Goal: Task Accomplishment & Management: Manage account settings

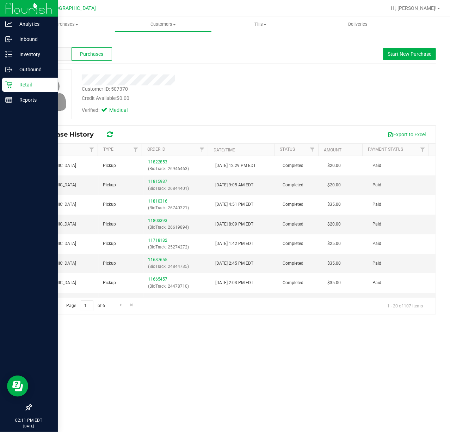
click at [9, 85] on icon at bounding box center [8, 84] width 7 height 7
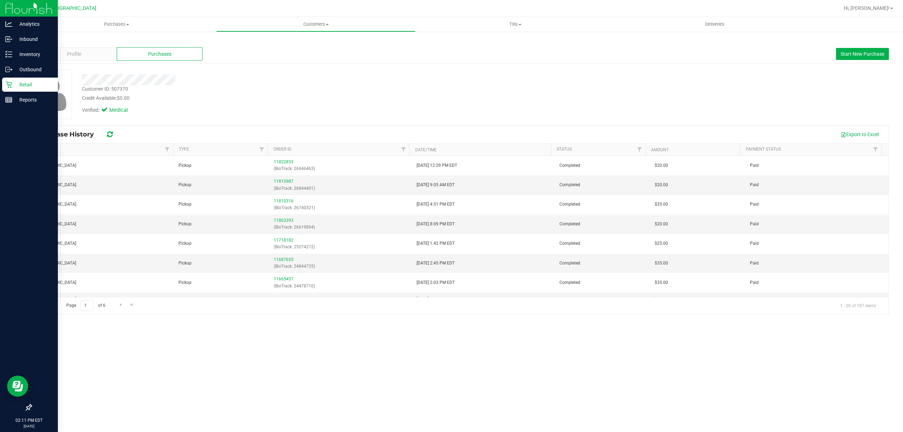
click at [17, 83] on p "Retail" at bounding box center [33, 84] width 42 height 8
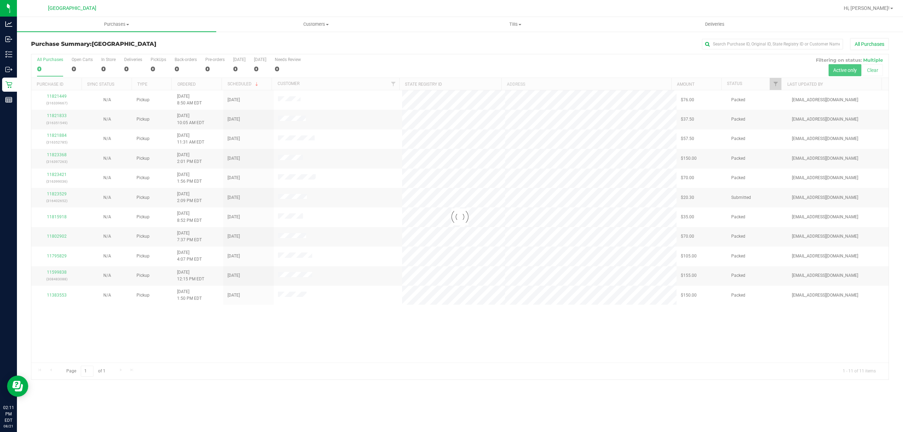
click at [774, 85] on div at bounding box center [459, 216] width 857 height 325
click at [774, 85] on span "Filter" at bounding box center [776, 84] width 6 height 6
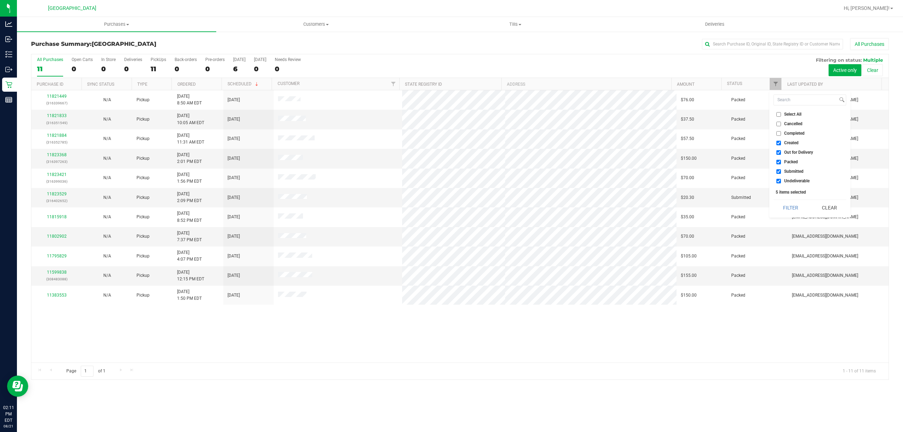
drag, startPoint x: 779, startPoint y: 183, endPoint x: 779, endPoint y: 177, distance: 5.6
click at [779, 182] on input "Undeliverable" at bounding box center [778, 181] width 5 height 5
checkbox input "false"
click at [780, 163] on input "Packed" at bounding box center [778, 162] width 5 height 5
checkbox input "false"
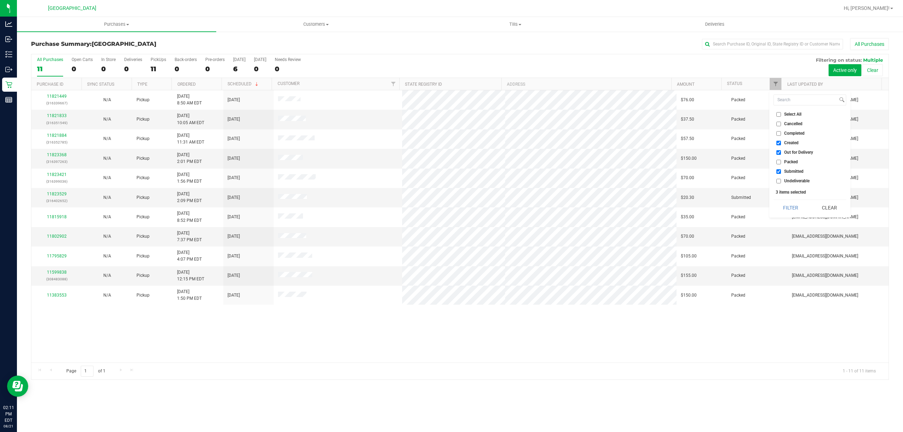
click at [781, 153] on label "Out for Delivery" at bounding box center [794, 152] width 37 height 5
click at [781, 153] on input "Out for Delivery" at bounding box center [778, 152] width 5 height 5
checkbox input "false"
click at [781, 147] on li "Created" at bounding box center [809, 142] width 73 height 7
click at [780, 143] on input "Created" at bounding box center [778, 143] width 5 height 5
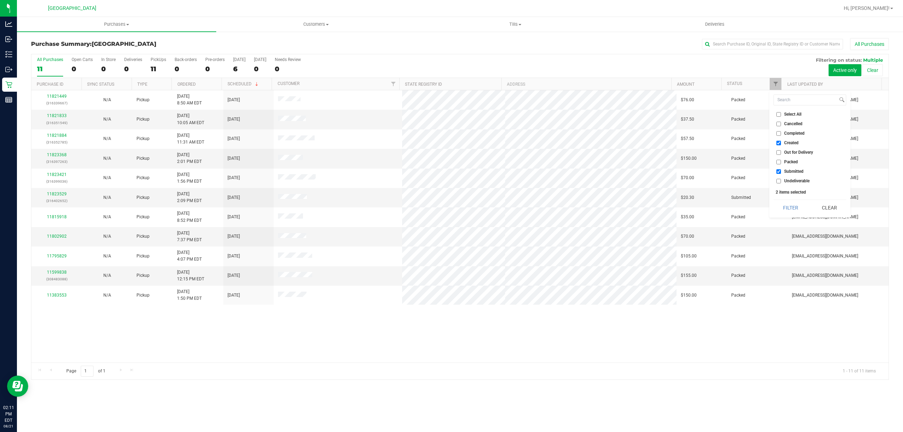
checkbox input "false"
click at [780, 209] on button "Filter" at bounding box center [790, 208] width 34 height 16
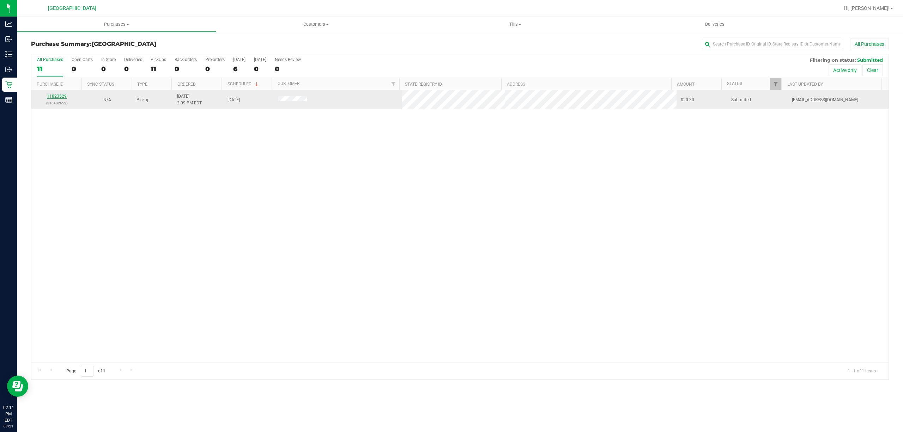
click at [60, 97] on link "11823529" at bounding box center [57, 96] width 20 height 5
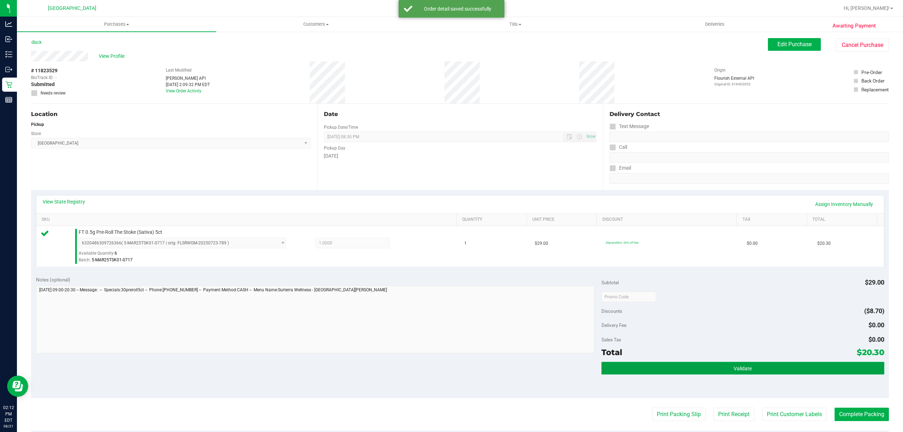
click at [637, 370] on button "Validate" at bounding box center [742, 368] width 283 height 13
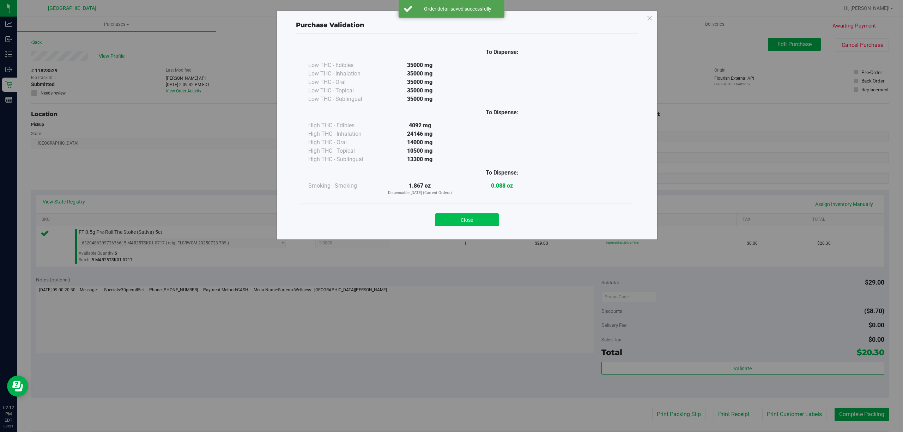
click at [482, 217] on button "Close" at bounding box center [467, 219] width 64 height 13
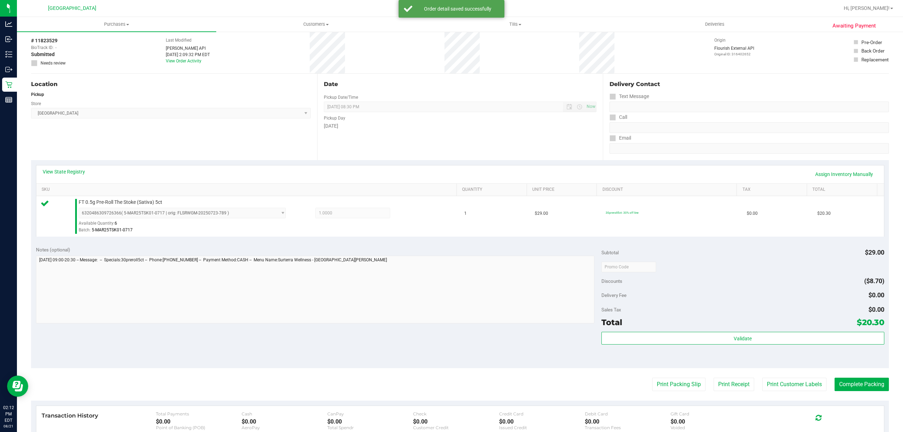
scroll to position [47, 0]
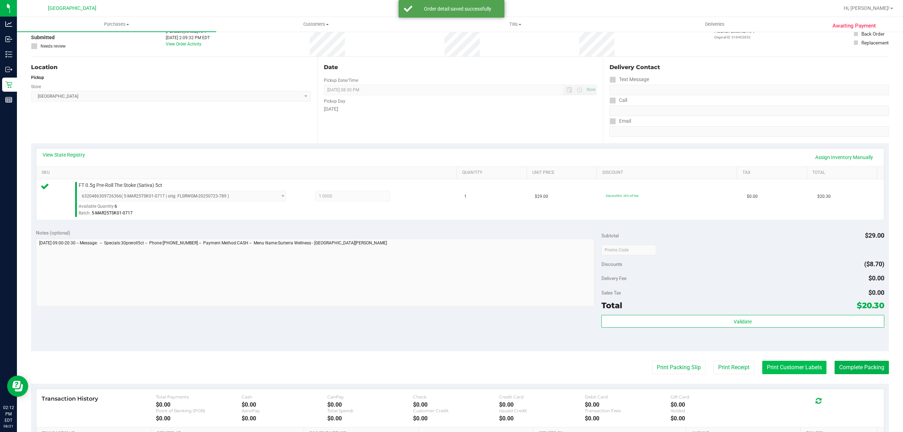
click at [769, 367] on button "Print Customer Labels" at bounding box center [794, 367] width 64 height 13
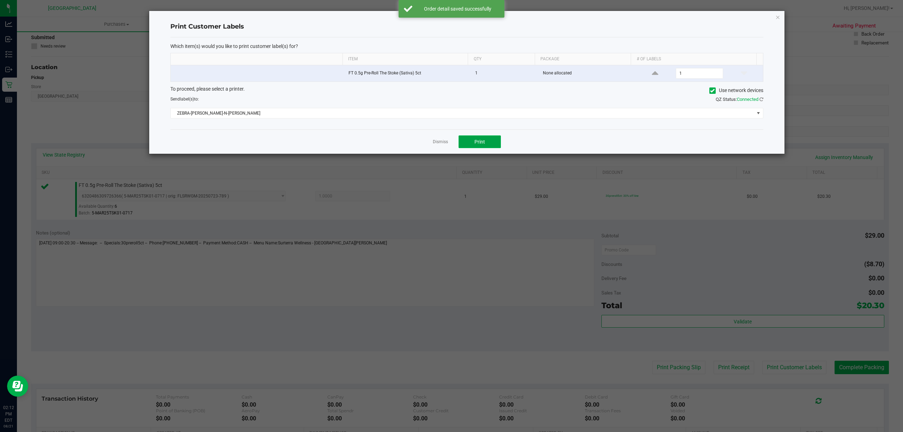
click at [473, 139] on button "Print" at bounding box center [479, 141] width 42 height 13
click at [433, 143] on link "Dismiss" at bounding box center [440, 142] width 15 height 6
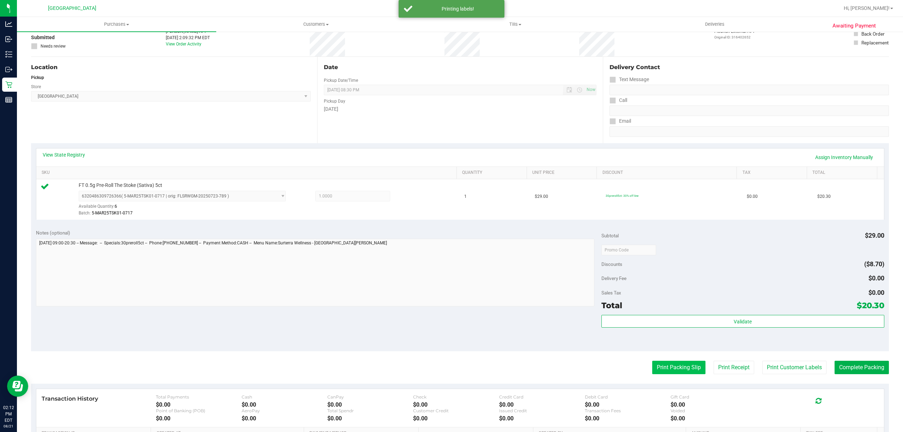
click at [669, 366] on button "Print Packing Slip" at bounding box center [678, 367] width 53 height 13
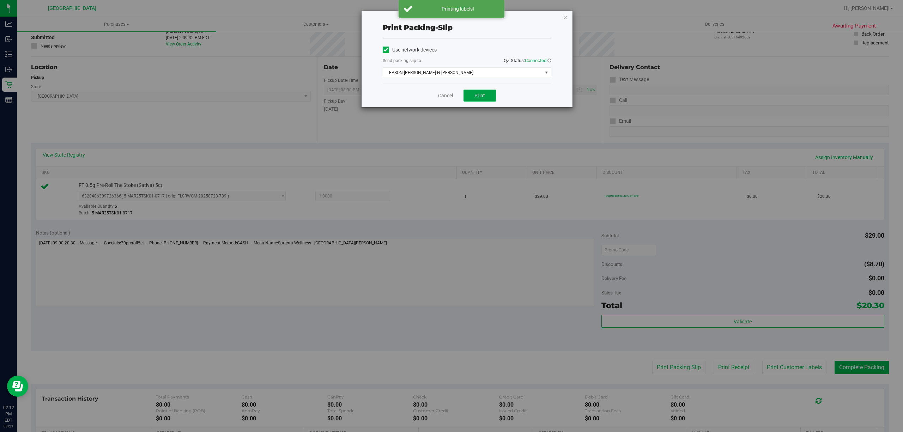
click at [474, 93] on span "Print" at bounding box center [479, 96] width 11 height 6
click at [567, 16] on icon "button" at bounding box center [565, 17] width 5 height 8
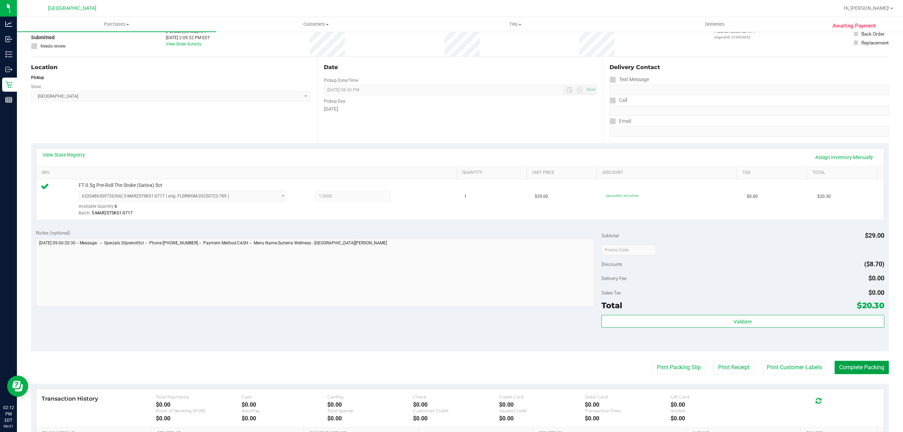
click at [862, 364] on button "Complete Packing" at bounding box center [861, 367] width 54 height 13
